Goal: Find specific page/section: Find specific page/section

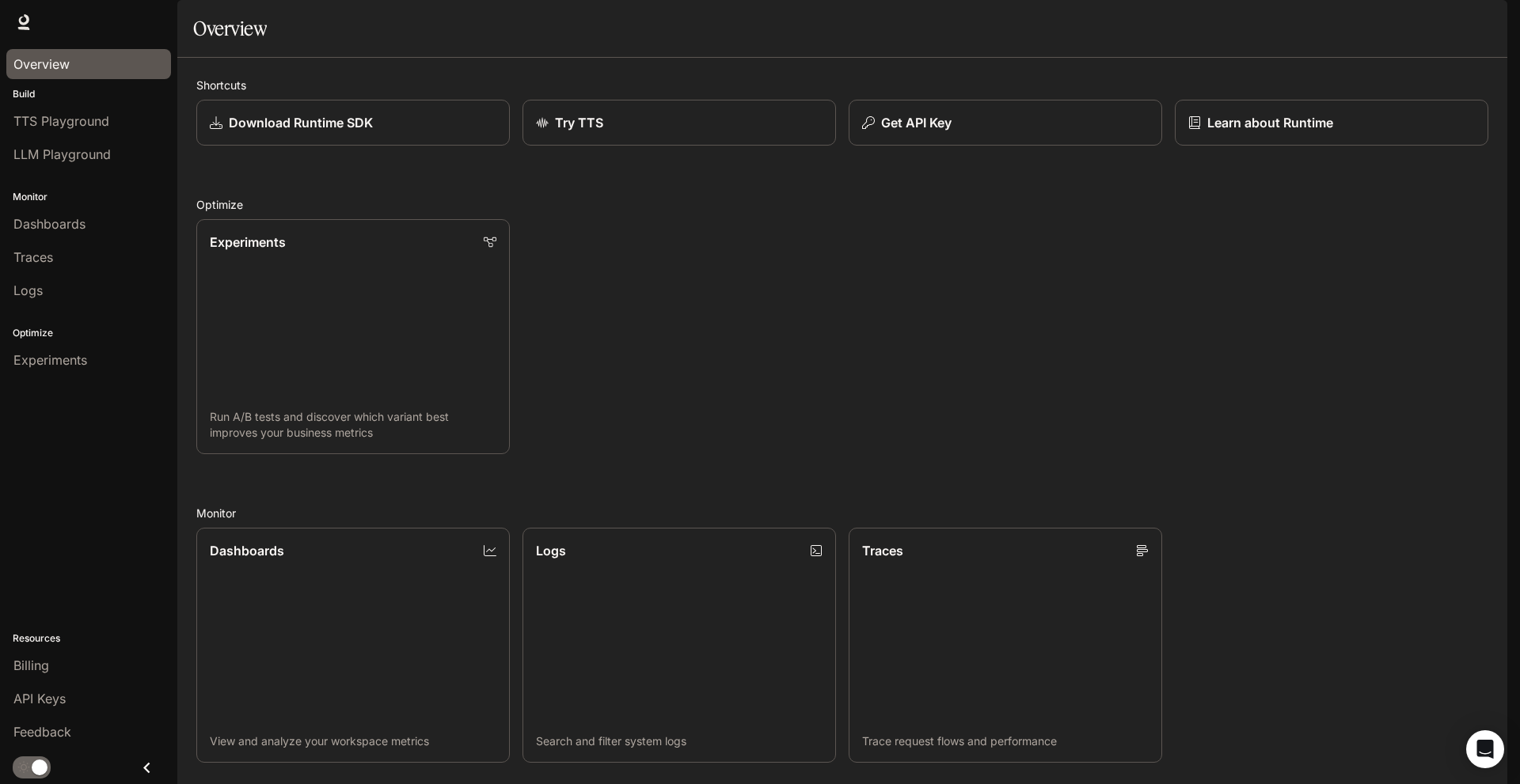
click at [91, 274] on li "Logs" at bounding box center [89, 290] width 178 height 33
click at [103, 259] on div "Traces" at bounding box center [89, 257] width 151 height 19
